Goal: Task Accomplishment & Management: Manage account settings

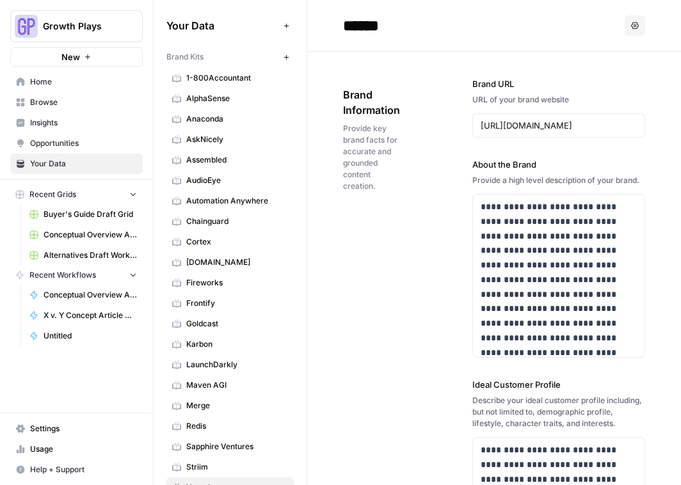
scroll to position [8, 0]
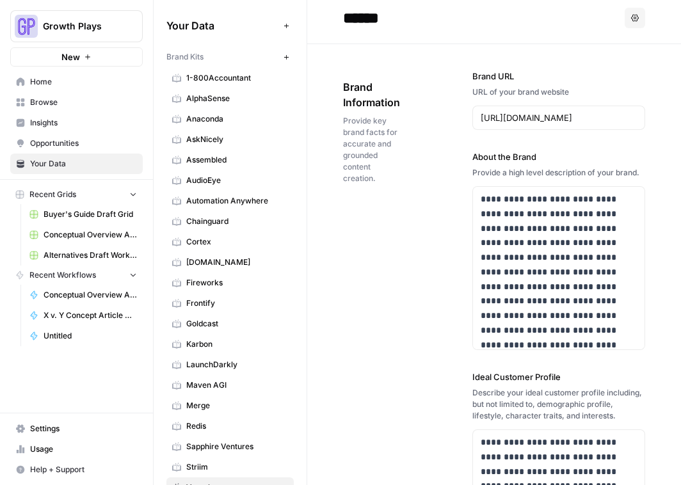
click at [65, 24] on span "Growth Plays" at bounding box center [81, 26] width 77 height 13
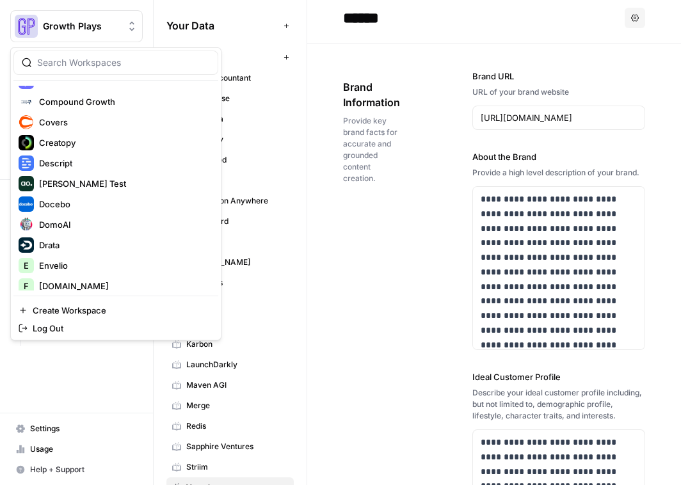
scroll to position [1109, 0]
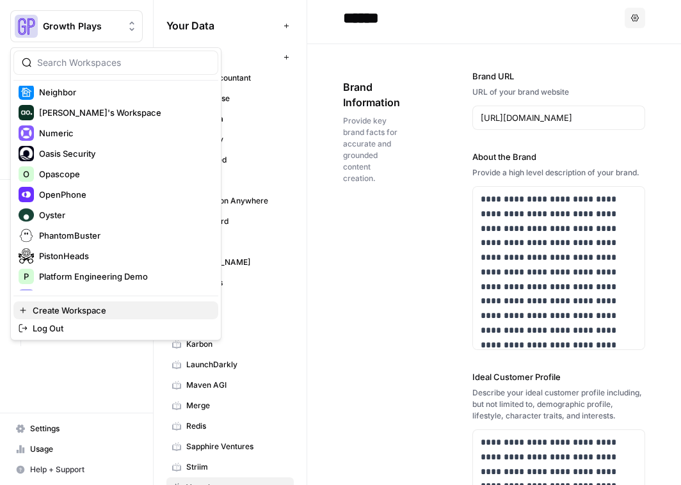
click at [95, 304] on span "Create Workspace" at bounding box center [120, 310] width 175 height 13
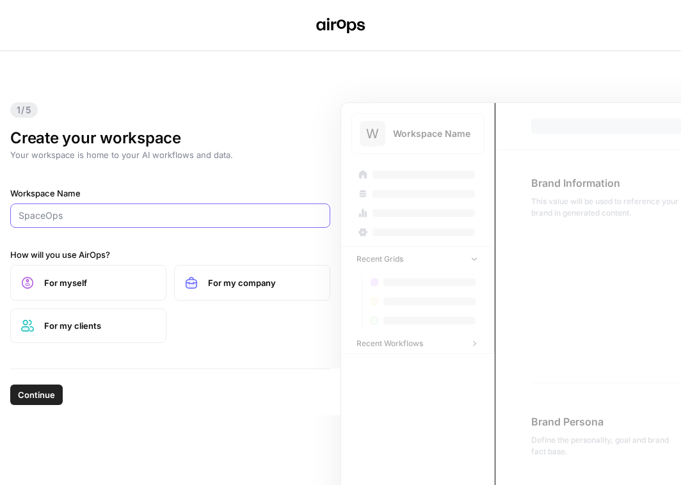
click at [86, 214] on input "Workspace Name" at bounding box center [170, 215] width 303 height 13
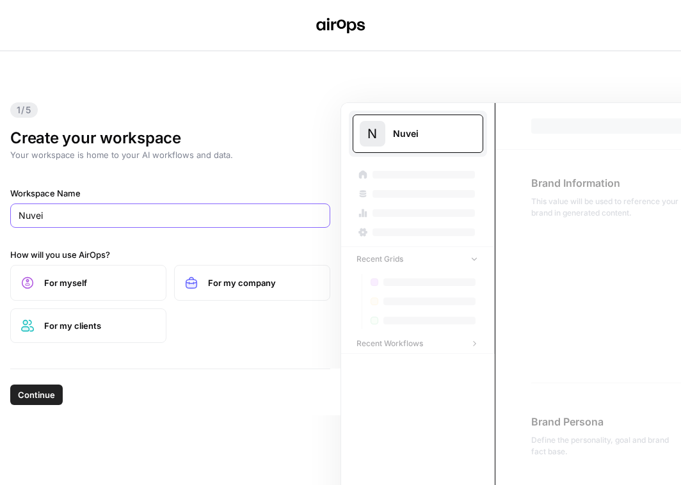
type input "Nuvei"
click at [253, 285] on span "For my company" at bounding box center [263, 282] width 111 height 13
click at [47, 394] on span "Continue" at bounding box center [36, 394] width 37 height 13
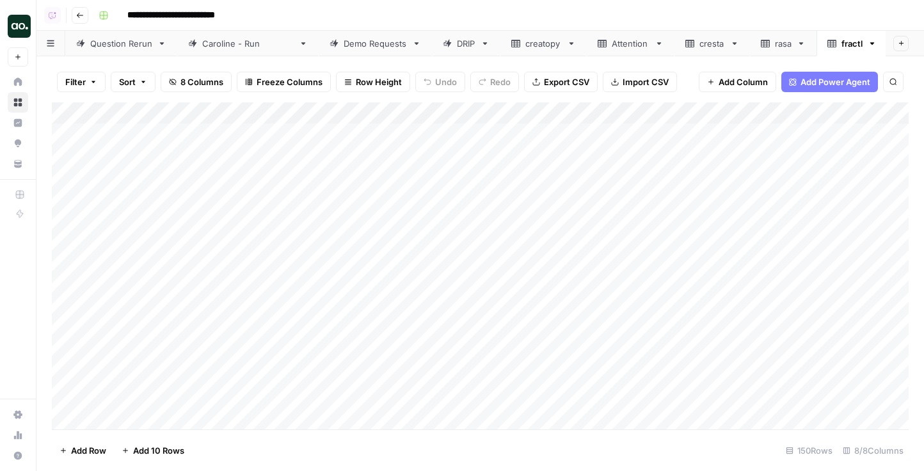
scroll to position [0, 1]
click at [571, 79] on span "Export CSV" at bounding box center [566, 81] width 45 height 13
click at [155, 358] on div "Add Column" at bounding box center [480, 265] width 857 height 327
click at [261, 365] on div "Add Column" at bounding box center [480, 265] width 857 height 327
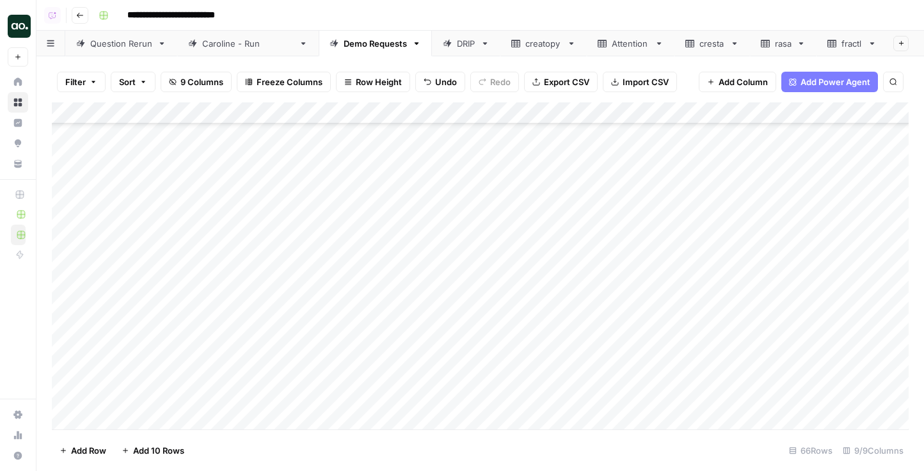
click at [261, 360] on div "Add Column" at bounding box center [480, 265] width 857 height 327
drag, startPoint x: 230, startPoint y: 366, endPoint x: 127, endPoint y: 344, distance: 105.3
click at [127, 344] on body "**********" at bounding box center [462, 235] width 924 height 471
click at [236, 367] on input "**********" at bounding box center [285, 363] width 205 height 15
type input "*********"
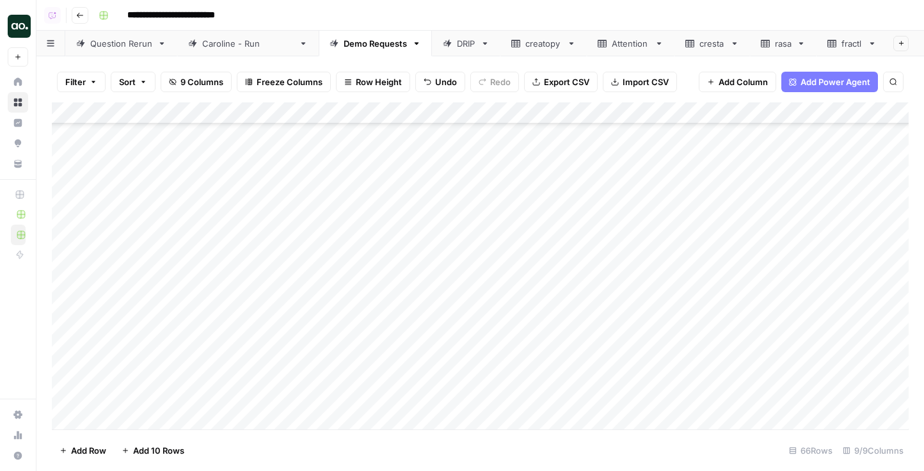
click at [486, 360] on div "Add Column" at bounding box center [480, 265] width 857 height 327
click at [490, 360] on div "Add Column" at bounding box center [480, 265] width 857 height 327
click at [557, 317] on div "Add Column" at bounding box center [480, 265] width 857 height 327
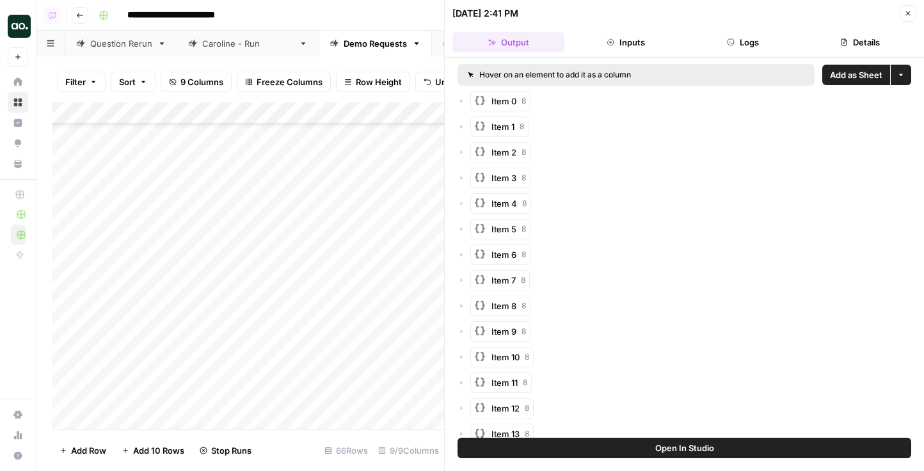
click at [874, 77] on span "Add as Sheet" at bounding box center [856, 74] width 52 height 13
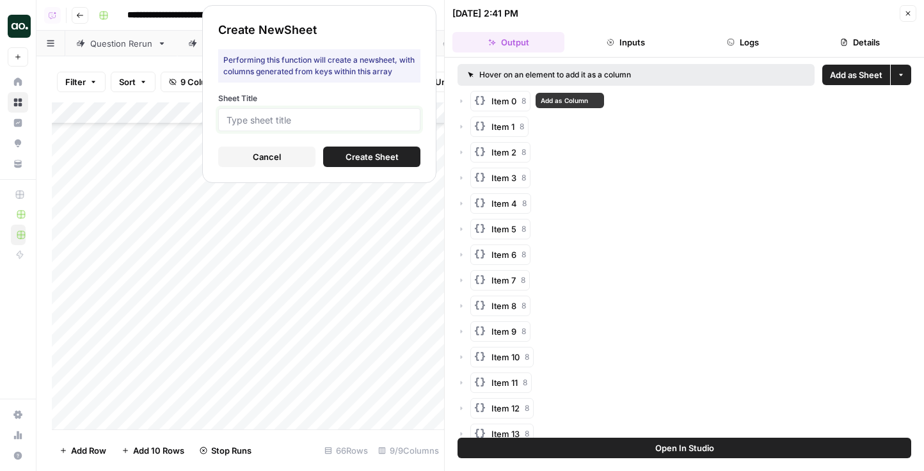
click at [400, 114] on input "Sheet Title" at bounding box center [319, 120] width 186 height 12
type input "hims"
click at [374, 163] on button "Create Sheet" at bounding box center [371, 156] width 97 height 20
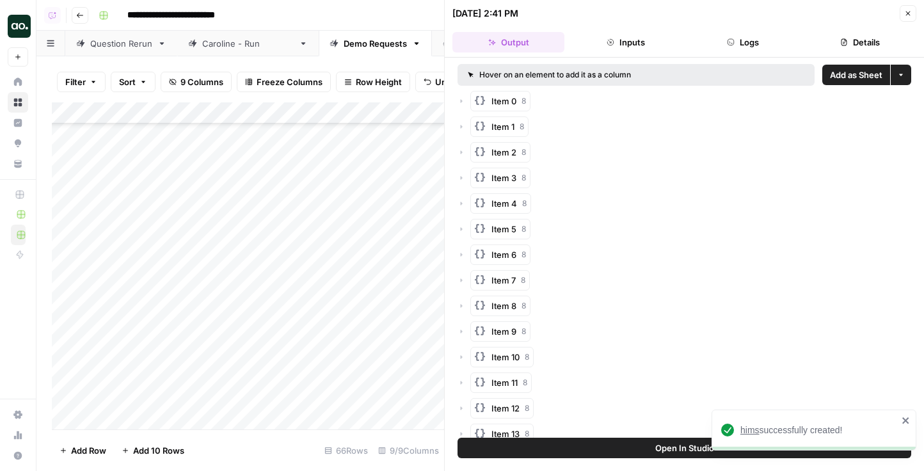
click at [750, 426] on span "hims" at bounding box center [749, 430] width 19 height 10
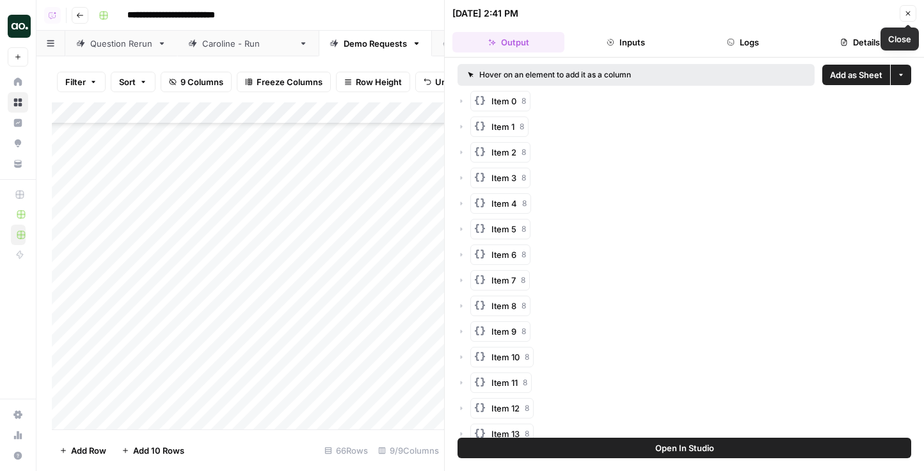
click at [906, 16] on icon "button" at bounding box center [908, 14] width 8 height 8
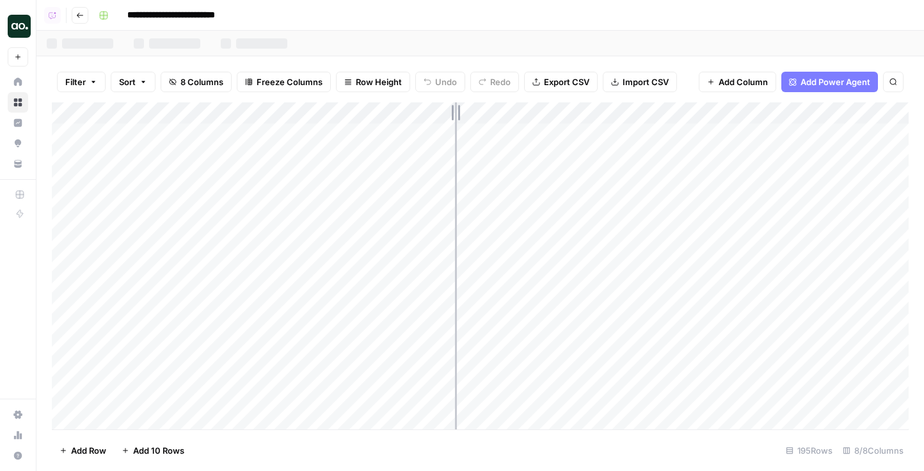
drag, startPoint x: 282, startPoint y: 107, endPoint x: 454, endPoint y: 106, distance: 172.1
click at [454, 107] on div "Add Column" at bounding box center [480, 265] width 857 height 327
click at [528, 196] on div "Add Column" at bounding box center [480, 265] width 857 height 327
click at [525, 198] on div "Add Column" at bounding box center [480, 265] width 857 height 327
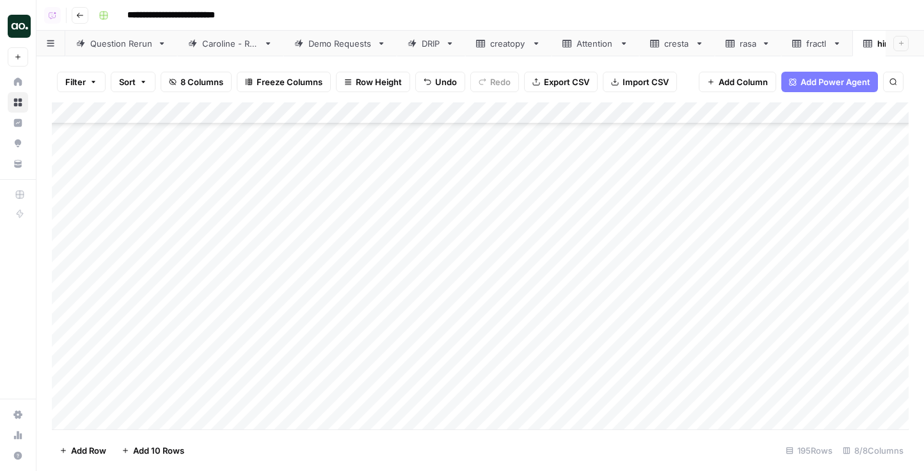
click at [65, 162] on div "Add Column" at bounding box center [480, 265] width 857 height 327
click at [86, 450] on span "Delete 1 Row" at bounding box center [84, 450] width 51 height 13
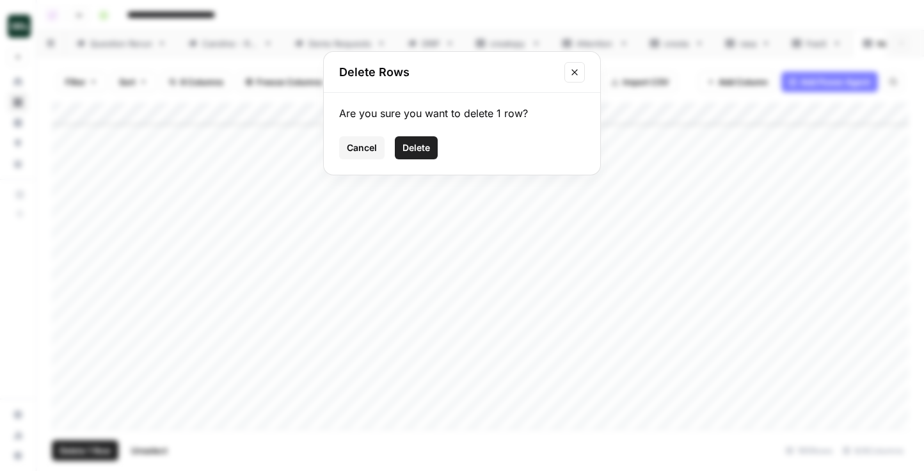
click at [416, 148] on span "Delete" at bounding box center [416, 147] width 28 height 13
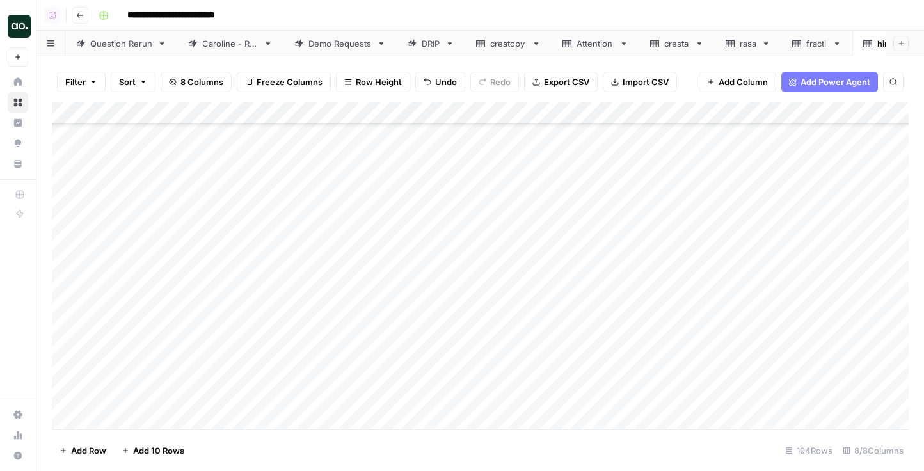
scroll to position [3935, 1]
click at [65, 378] on div "Add Column" at bounding box center [480, 265] width 857 height 327
click at [69, 397] on div "Add Column" at bounding box center [480, 265] width 857 height 327
click at [87, 446] on span "Delete 2 Rows" at bounding box center [87, 450] width 57 height 13
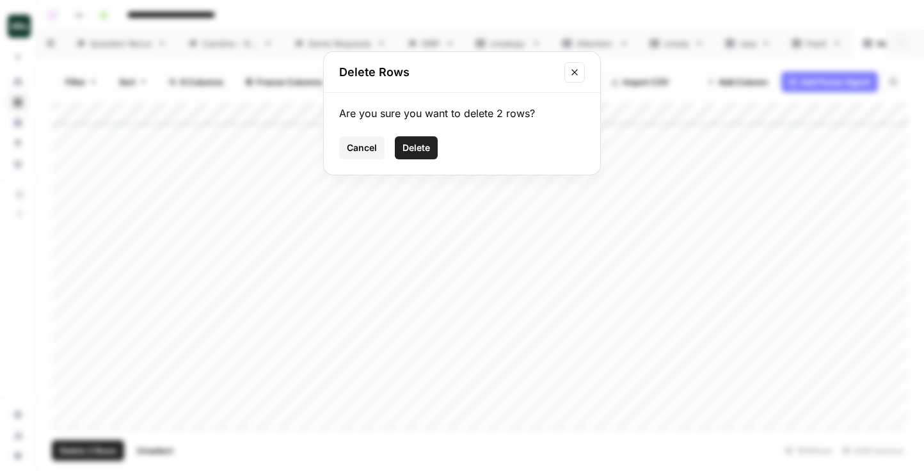
click at [419, 139] on button "Delete" at bounding box center [416, 147] width 43 height 23
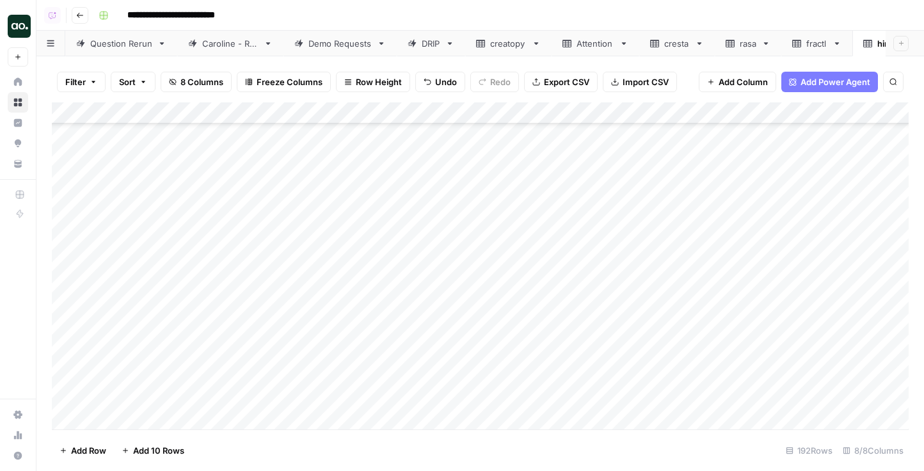
scroll to position [3678, 1]
click at [68, 330] on div "Add Column" at bounding box center [480, 265] width 857 height 327
click at [69, 297] on div "Add Column" at bounding box center [480, 265] width 857 height 327
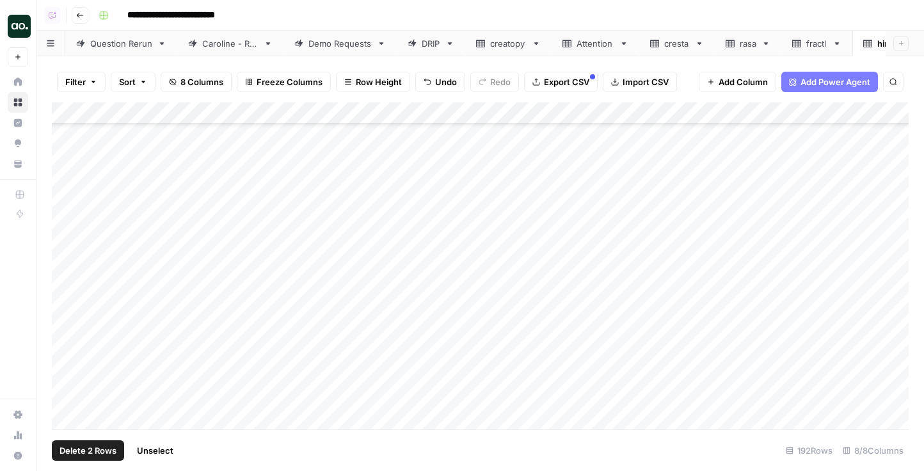
click at [70, 273] on div "Add Column" at bounding box center [480, 265] width 857 height 327
click at [97, 449] on span "Delete 3 Rows" at bounding box center [87, 450] width 57 height 13
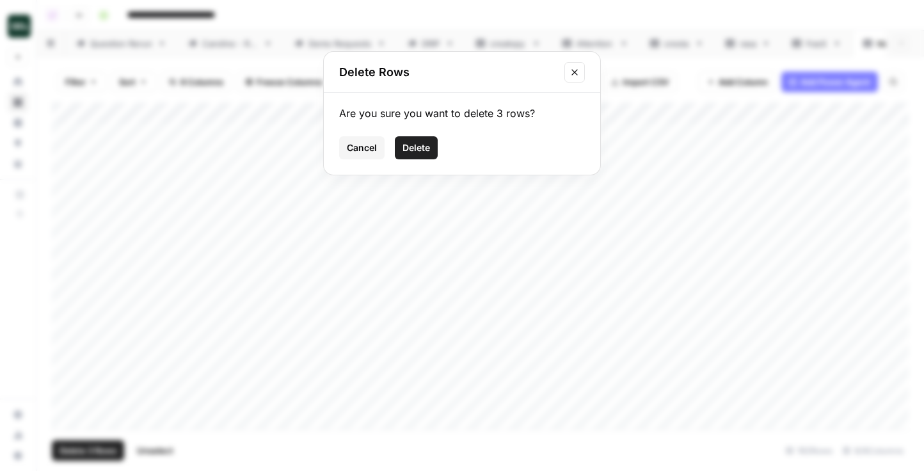
click at [418, 144] on span "Delete" at bounding box center [416, 147] width 28 height 13
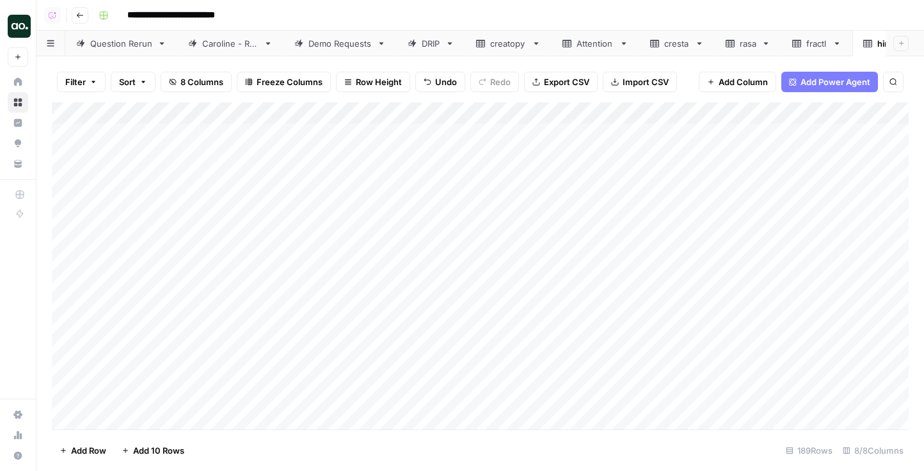
scroll to position [0, 36]
click at [555, 83] on span "Export CSV" at bounding box center [566, 81] width 45 height 13
click at [872, 45] on icon "button" at bounding box center [870, 43] width 9 height 9
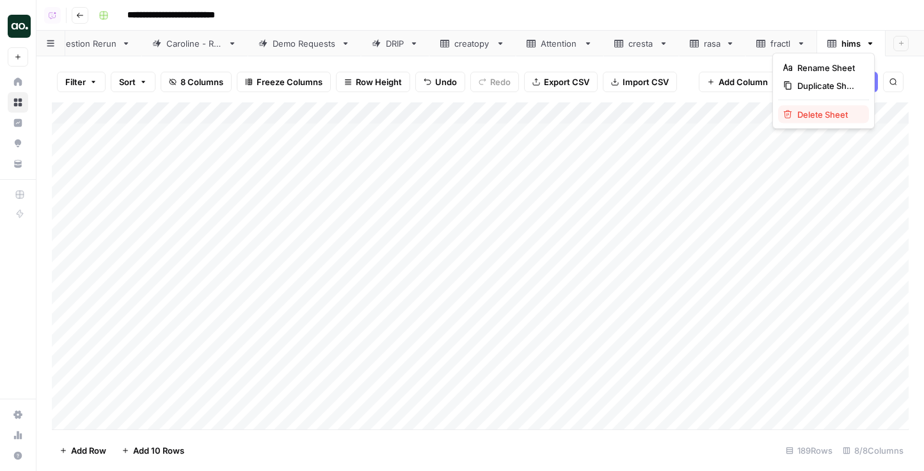
click at [837, 118] on span "Delete Sheet" at bounding box center [827, 114] width 61 height 13
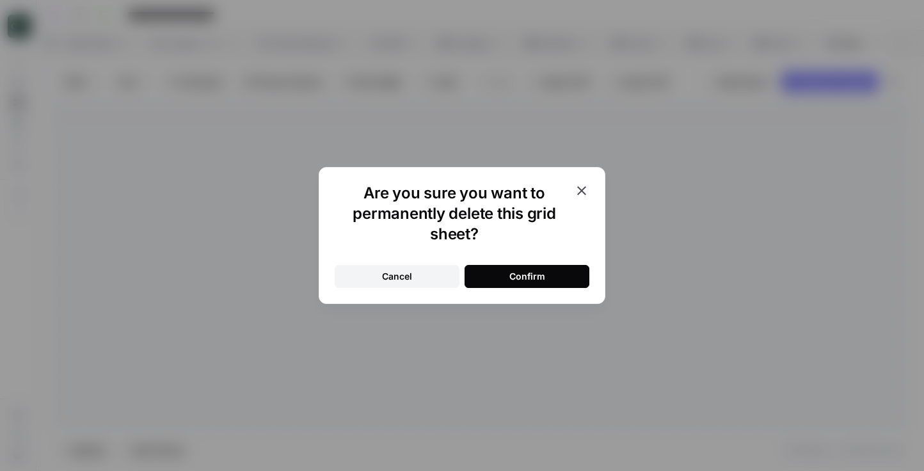
click at [521, 280] on div "Confirm" at bounding box center [527, 276] width 36 height 13
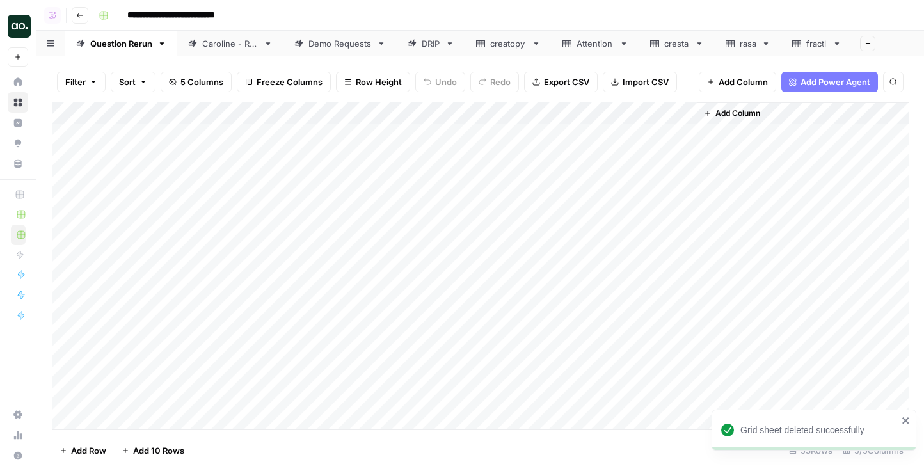
click at [839, 45] on icon at bounding box center [836, 43] width 9 height 9
click at [837, 42] on icon "button" at bounding box center [837, 43] width 4 height 3
click at [801, 111] on span "Delete Sheet" at bounding box center [794, 114] width 61 height 13
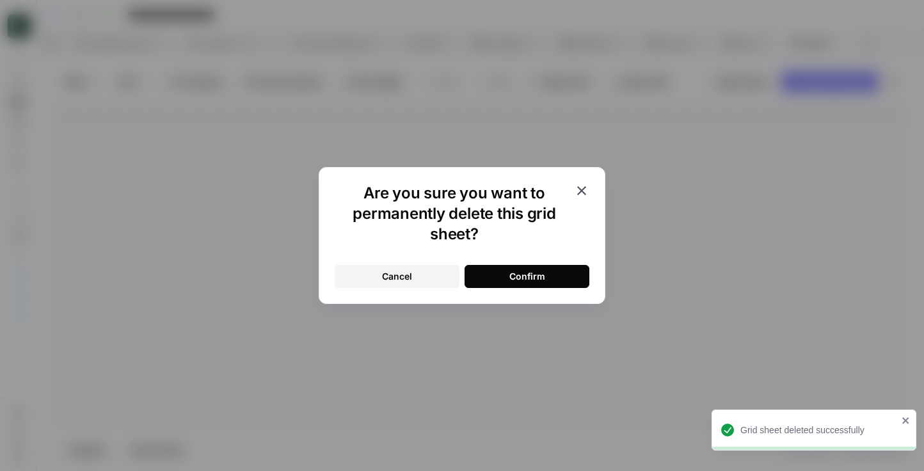
click at [531, 269] on button "Confirm" at bounding box center [526, 276] width 125 height 23
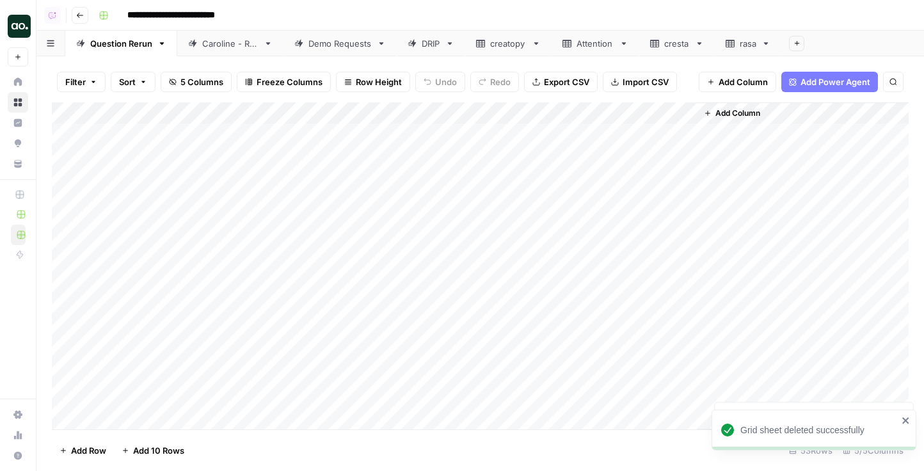
click at [745, 43] on div "rasa" at bounding box center [748, 43] width 17 height 13
click at [760, 48] on link "rasa" at bounding box center [748, 44] width 67 height 26
click at [766, 45] on icon "button" at bounding box center [765, 43] width 9 height 9
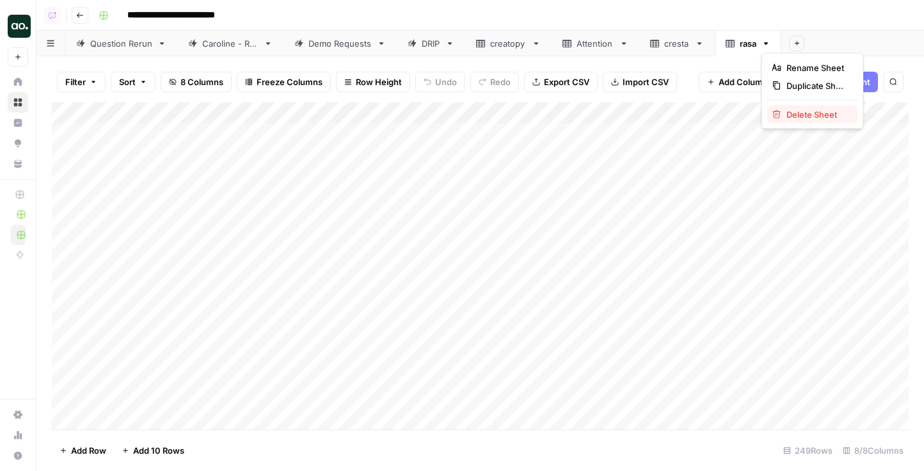
click at [793, 114] on span "Delete Sheet" at bounding box center [816, 114] width 61 height 13
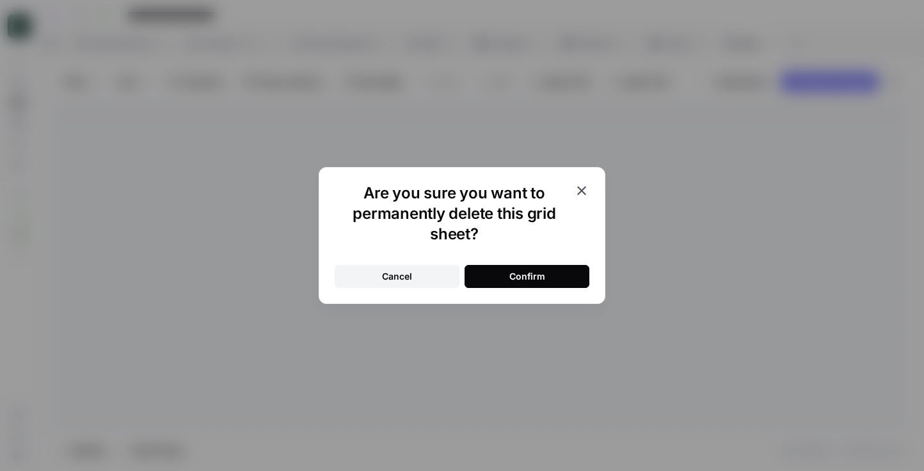
click at [551, 275] on button "Confirm" at bounding box center [526, 276] width 125 height 23
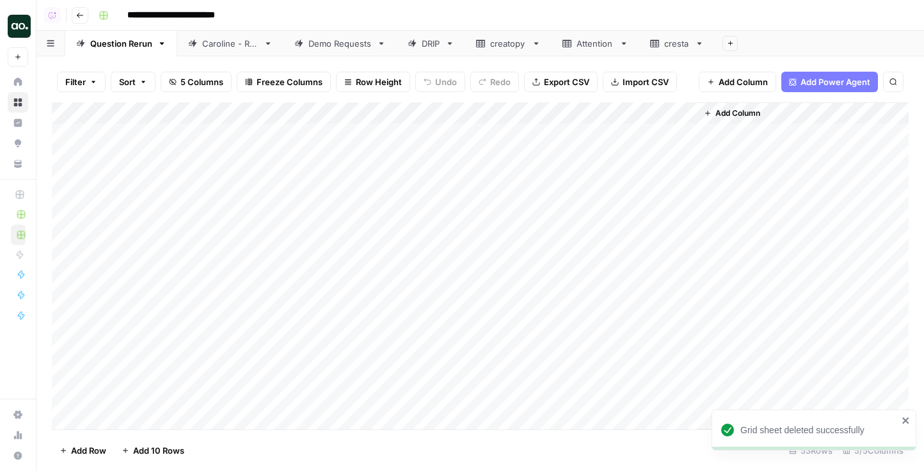
click at [622, 43] on icon at bounding box center [624, 43] width 4 height 3
click at [622, 43] on icon "button" at bounding box center [624, 43] width 4 height 3
click at [644, 114] on span "Delete Sheet" at bounding box center [674, 114] width 61 height 13
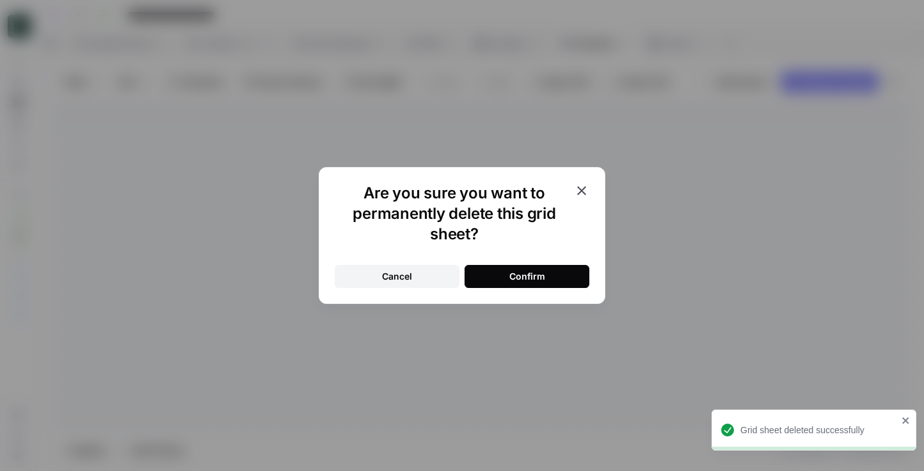
click at [531, 267] on button "Confirm" at bounding box center [526, 276] width 125 height 23
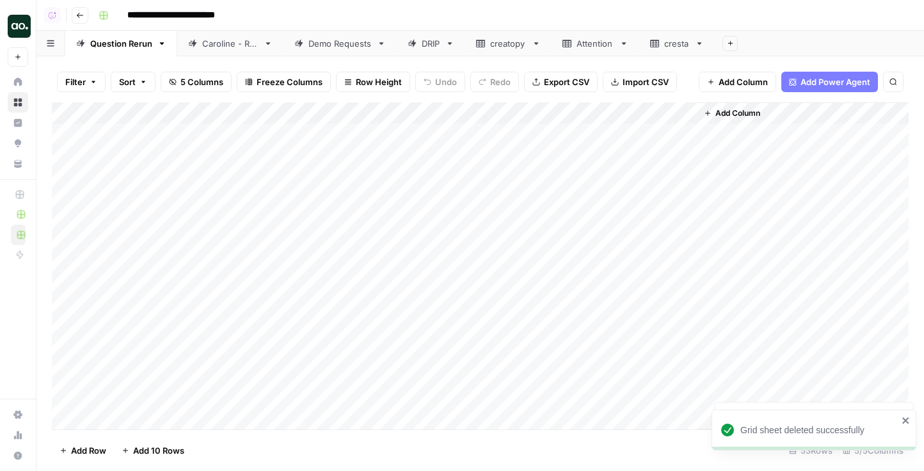
click at [504, 42] on div "creatopy" at bounding box center [508, 43] width 36 height 13
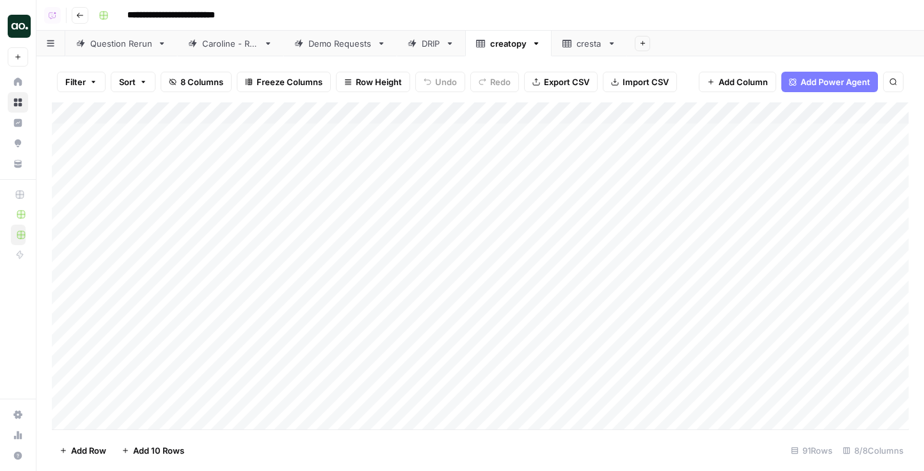
click at [562, 86] on span "Export CSV" at bounding box center [566, 81] width 45 height 13
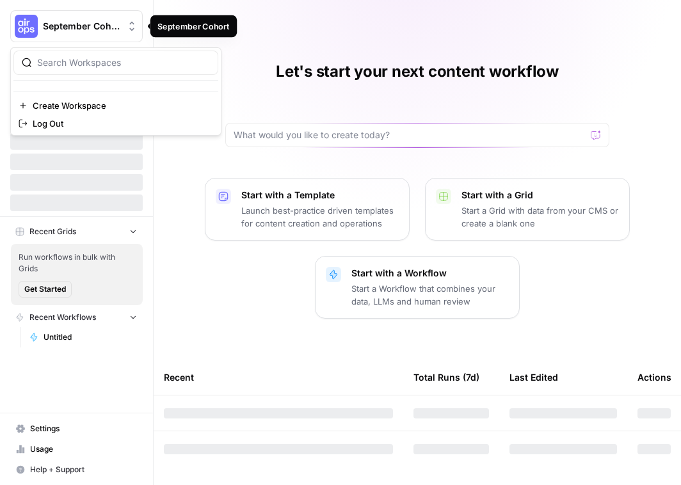
click at [107, 29] on span "September Cohort" at bounding box center [81, 26] width 77 height 13
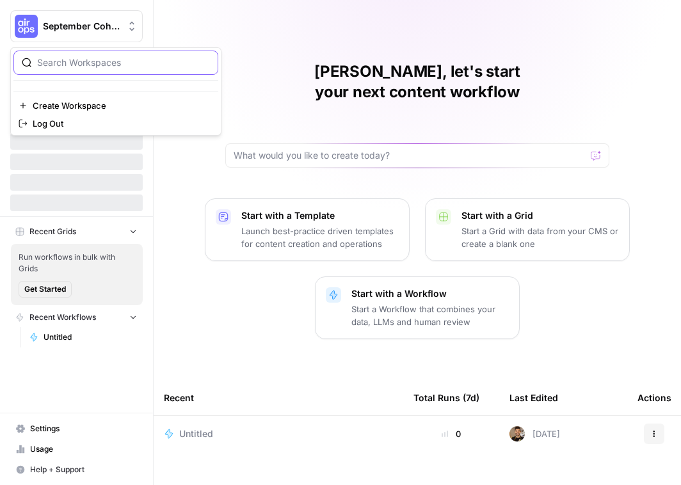
click at [112, 64] on input "search" at bounding box center [123, 62] width 173 height 13
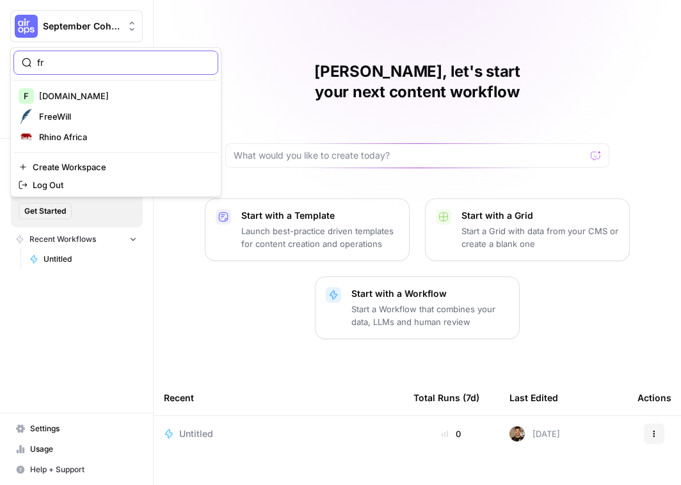
type input "fr"
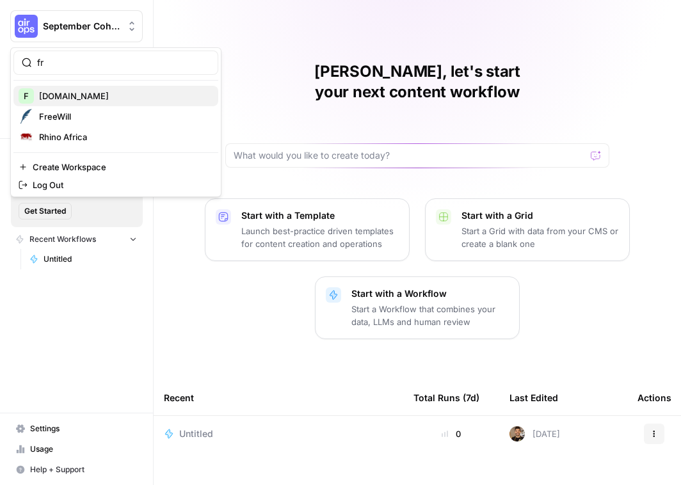
click at [117, 97] on span "Frac.tl" at bounding box center [123, 96] width 169 height 13
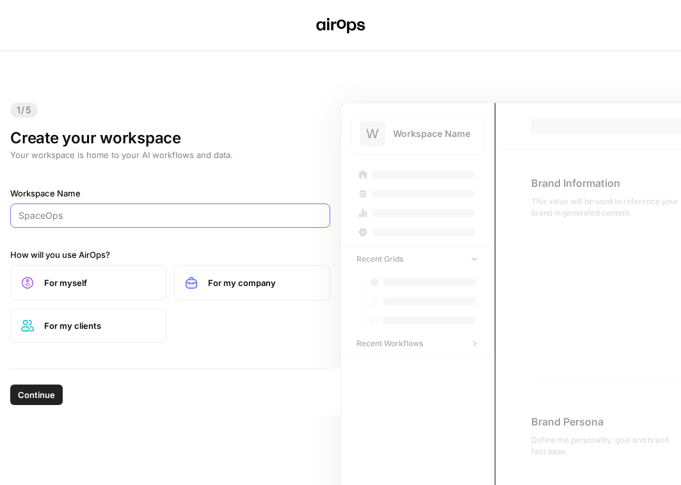
click at [146, 213] on input "Workspace Name" at bounding box center [170, 215] width 303 height 13
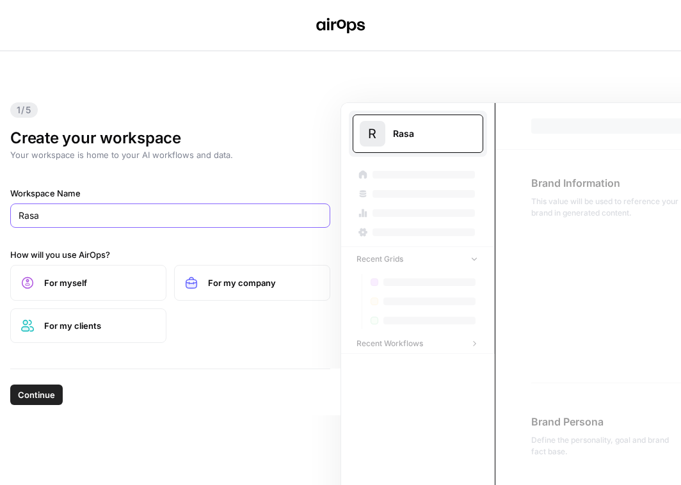
type input "Rasa"
click at [208, 282] on span "For my company" at bounding box center [263, 282] width 111 height 13
click at [49, 399] on span "Continue" at bounding box center [36, 394] width 37 height 13
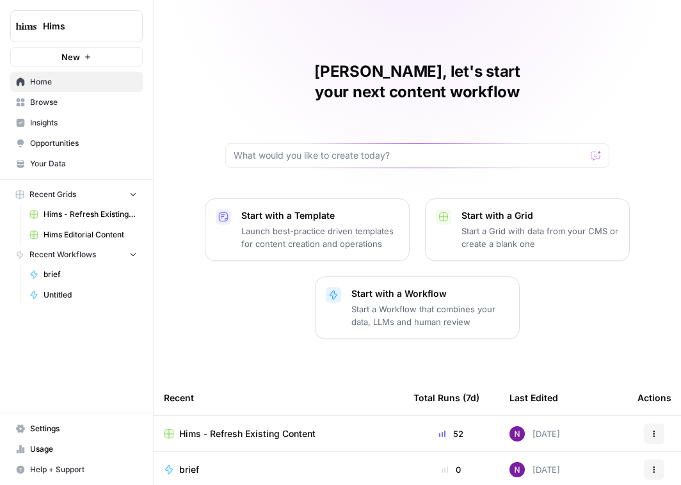
click at [75, 127] on span "Insights" at bounding box center [83, 123] width 107 height 12
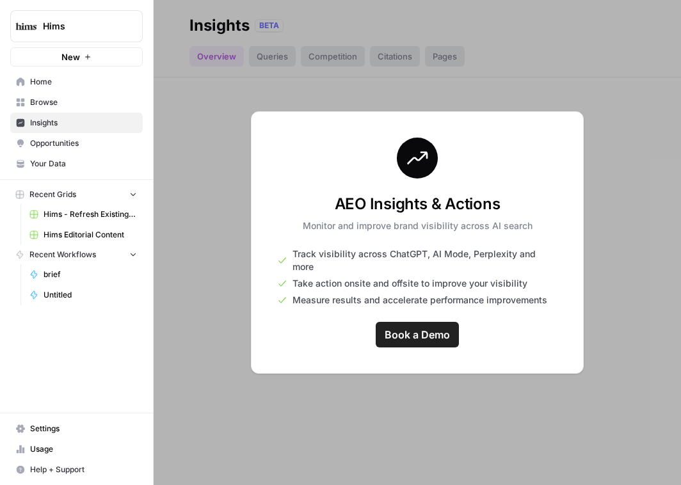
click at [80, 164] on span "Your Data" at bounding box center [83, 164] width 107 height 12
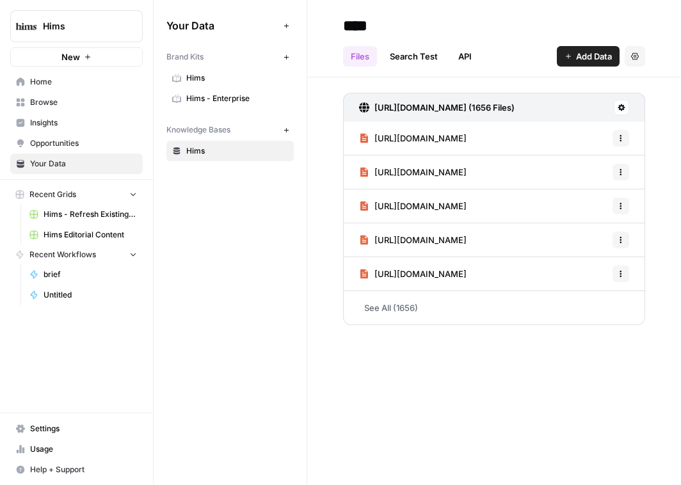
click at [218, 99] on span "Hims - Enterprise" at bounding box center [237, 99] width 102 height 12
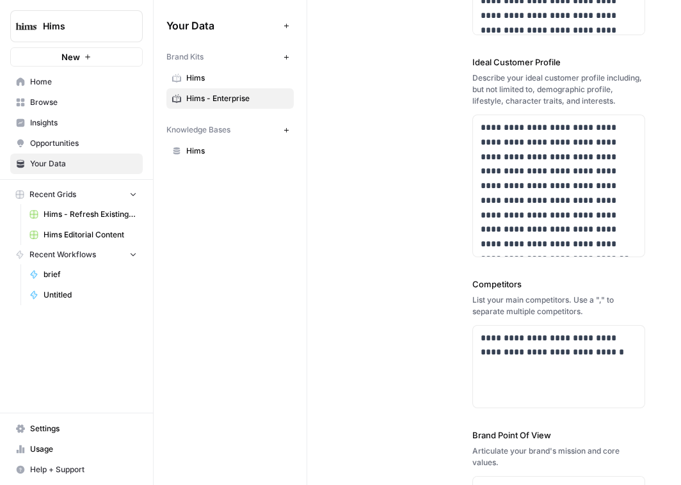
scroll to position [485, 0]
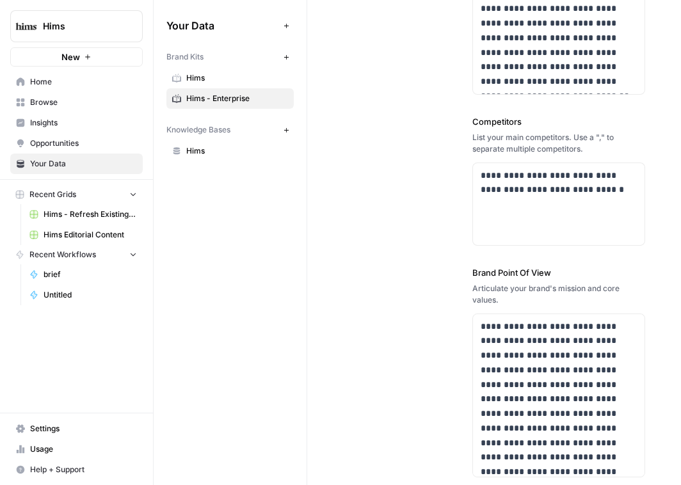
click at [184, 79] on link "Hims" at bounding box center [229, 78] width 127 height 20
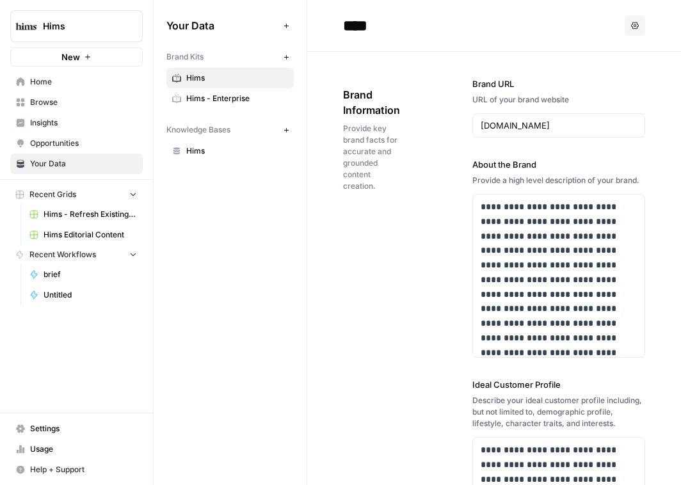
click at [81, 115] on link "Insights" at bounding box center [76, 123] width 132 height 20
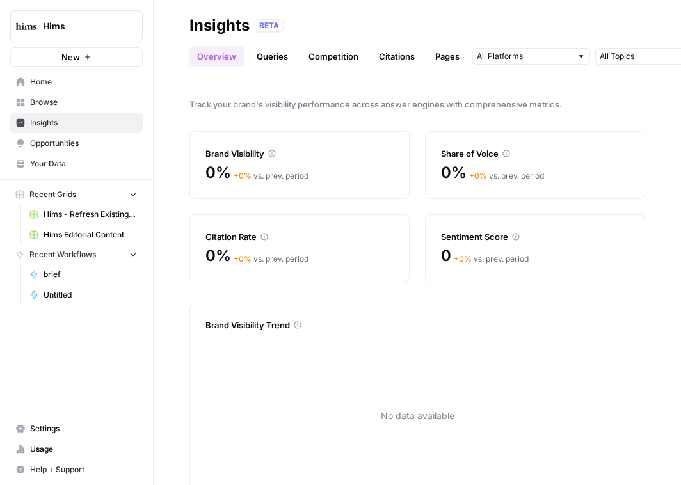
click at [264, 58] on link "Queries" at bounding box center [272, 56] width 47 height 20
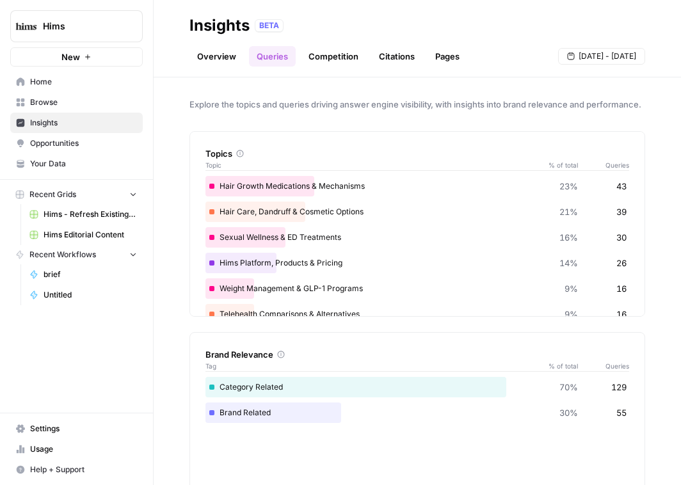
click at [106, 28] on span "Hims" at bounding box center [81, 26] width 77 height 13
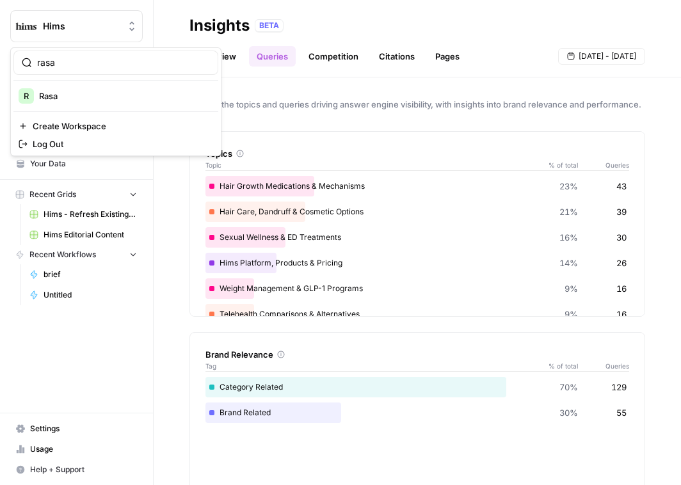
type input "rasa"
click at [90, 90] on span "Rasa" at bounding box center [123, 96] width 169 height 13
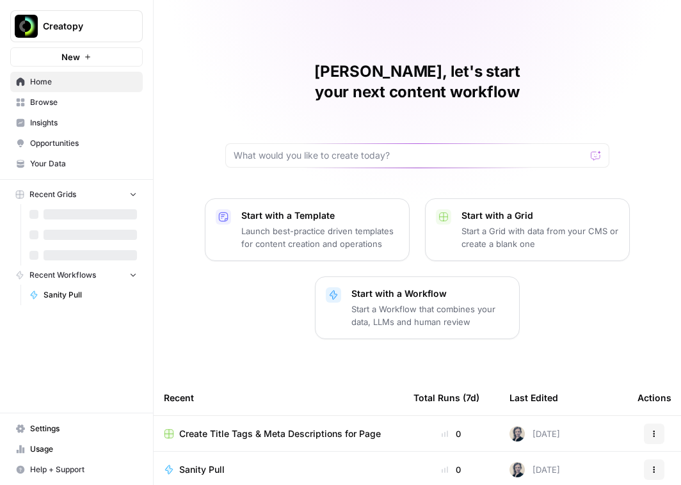
click at [81, 115] on link "Insights" at bounding box center [76, 123] width 132 height 20
